Goal: Transaction & Acquisition: Purchase product/service

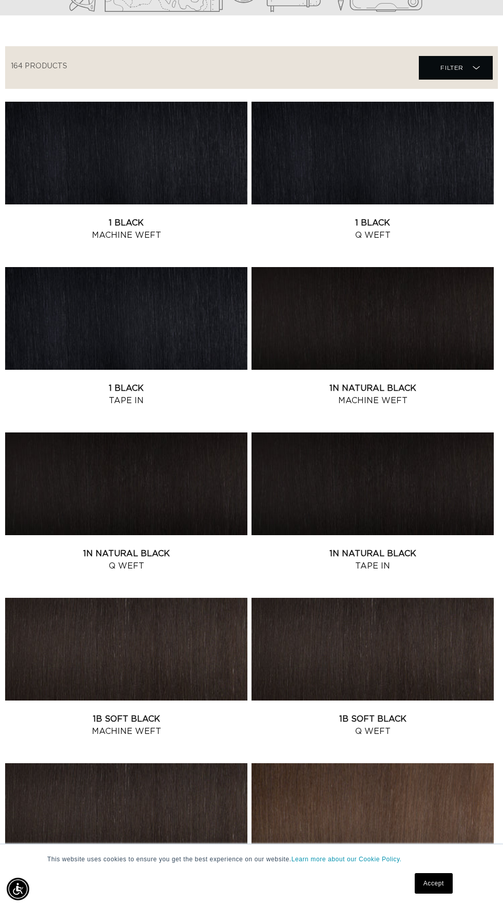
scroll to position [212, 0]
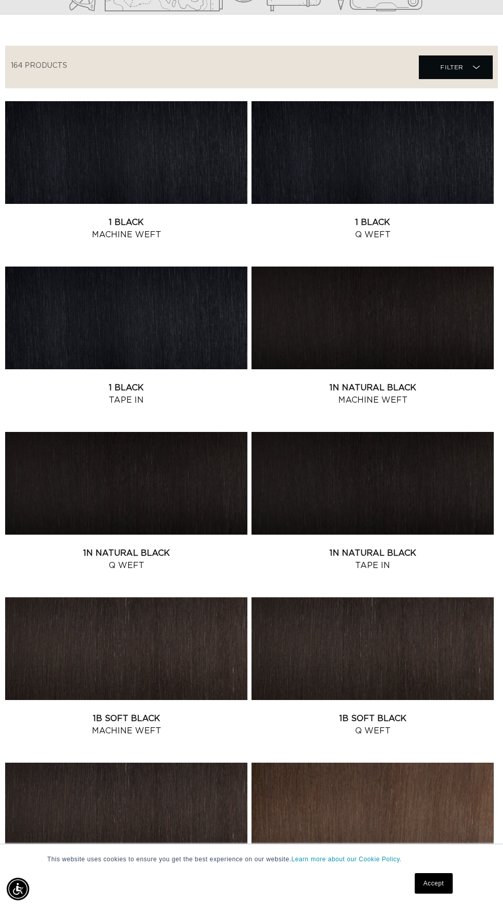
click at [208, 712] on link "1B Soft Black Machine Weft" at bounding box center [126, 724] width 242 height 25
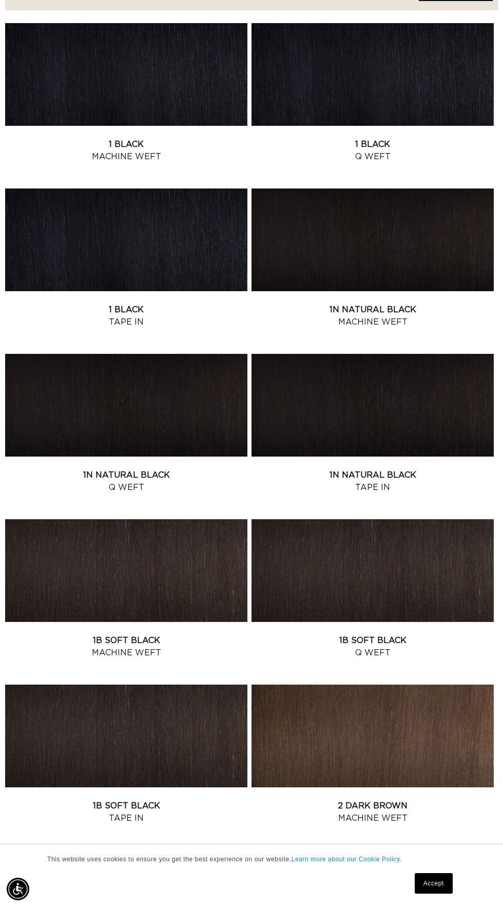
scroll to position [0, 449]
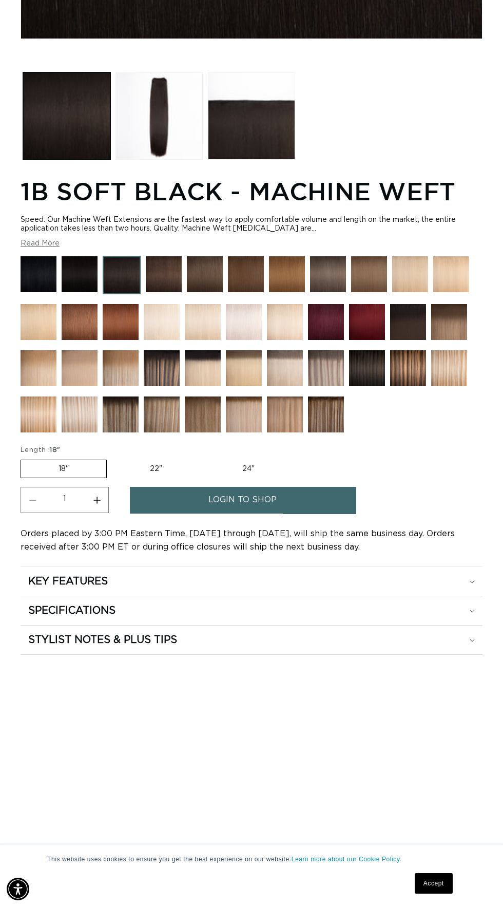
scroll to position [538, 0]
